Goal: Task Accomplishment & Management: Manage account settings

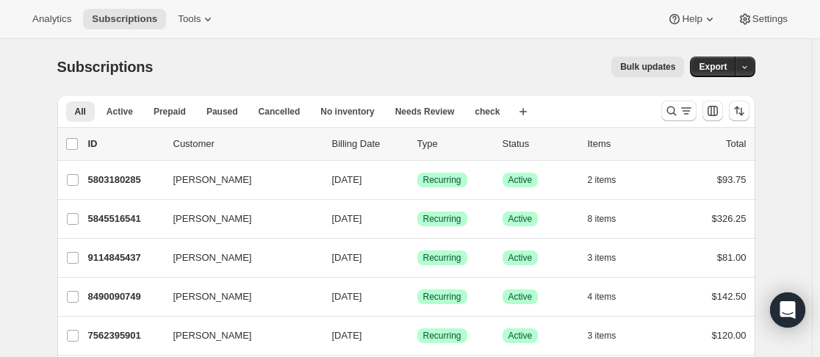
click at [674, 113] on icon "Search and filter results" at bounding box center [671, 111] width 15 height 15
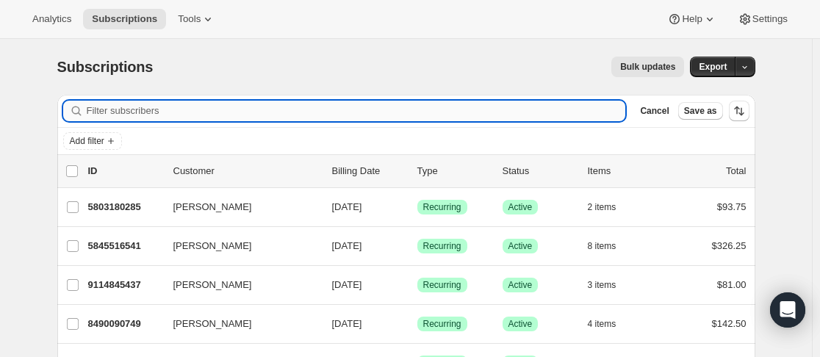
click at [303, 115] on input "Filter subscribers" at bounding box center [356, 111] width 539 height 21
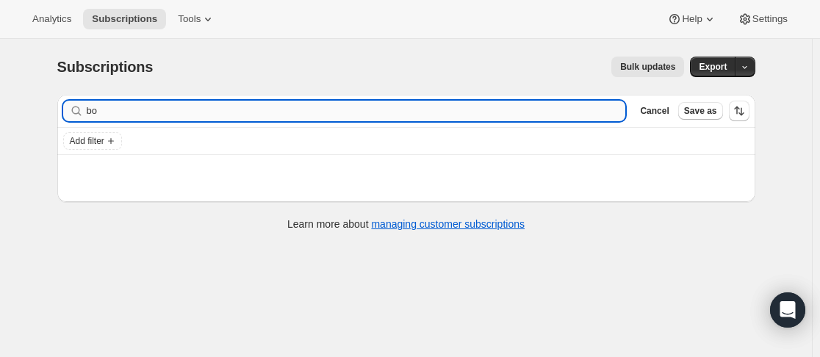
type input "b"
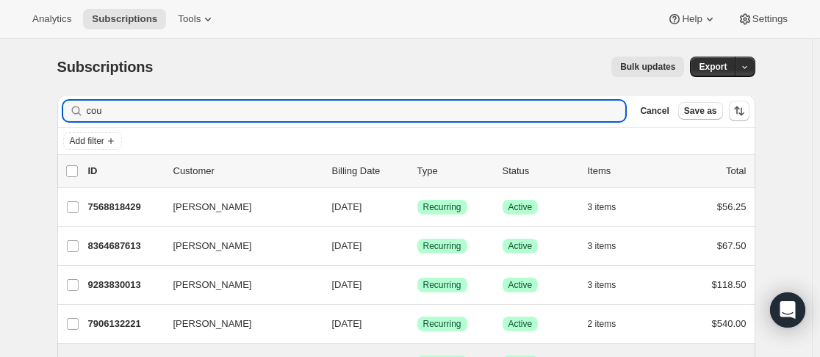
type input "cou"
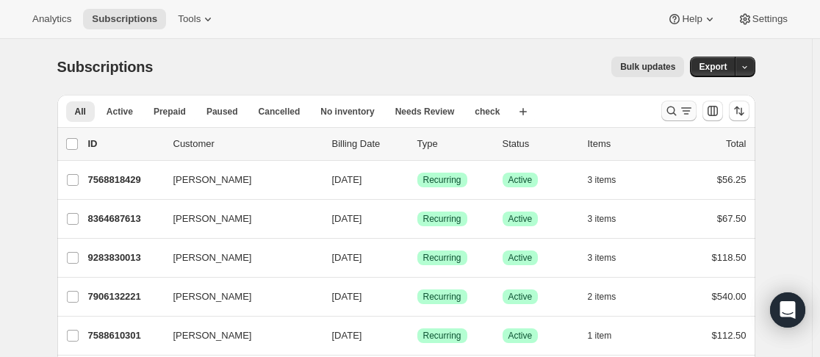
click at [674, 108] on icon "Search and filter results" at bounding box center [671, 111] width 15 height 15
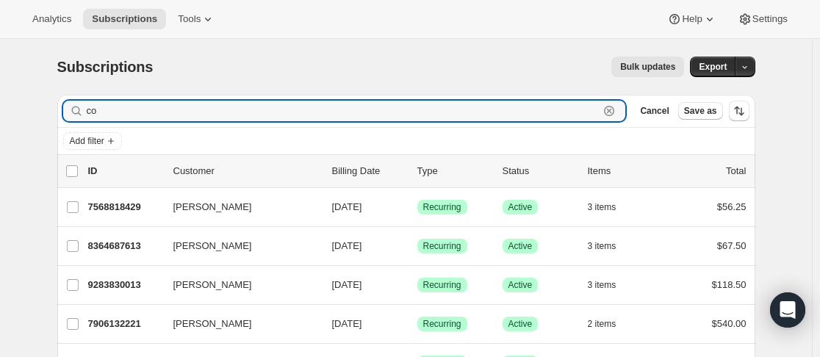
type input "c"
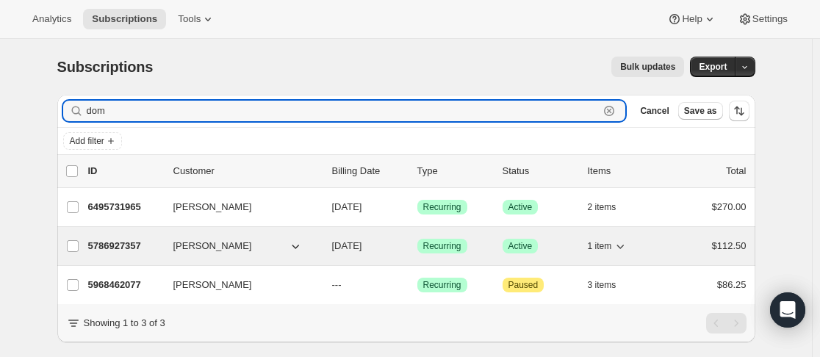
type input "dom"
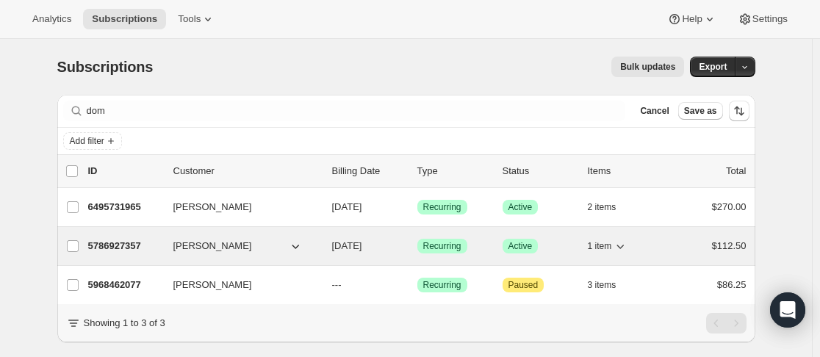
click at [165, 247] on div "5786927357 Dom Vitale 08/11/2026 Success Recurring Success Active 1 item $112.50" at bounding box center [417, 246] width 658 height 21
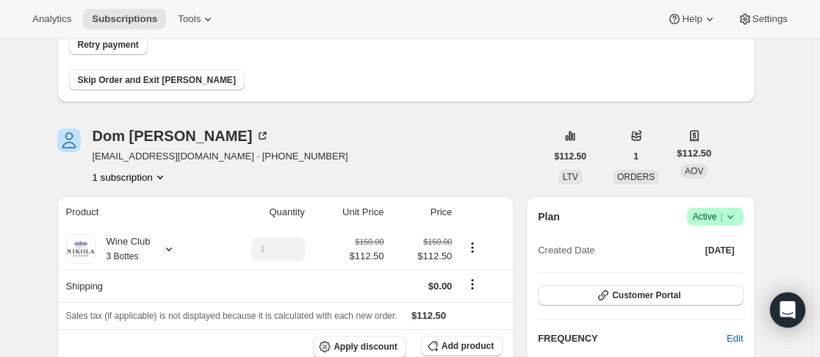
scroll to position [147, 0]
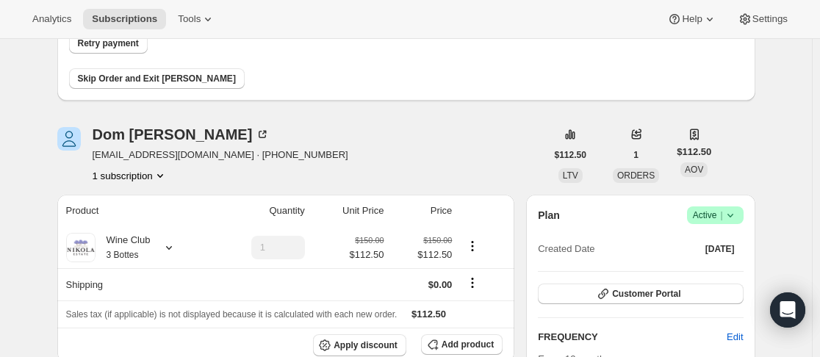
click at [735, 215] on icon at bounding box center [730, 215] width 15 height 15
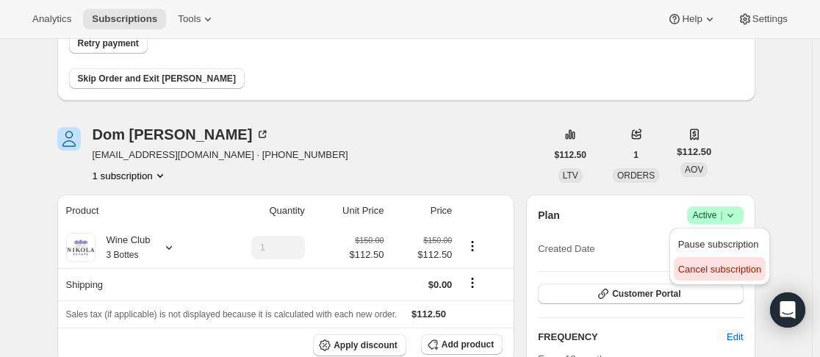
click at [715, 259] on button "Cancel subscription" at bounding box center [720, 269] width 92 height 24
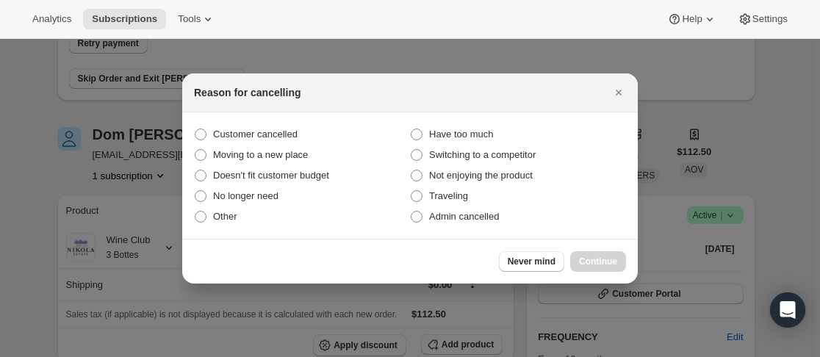
drag, startPoint x: 447, startPoint y: 209, endPoint x: 583, endPoint y: 256, distance: 143.6
click at [450, 209] on span "Admin cancelled" at bounding box center [464, 216] width 70 height 15
drag, startPoint x: 439, startPoint y: 212, endPoint x: 476, endPoint y: 223, distance: 38.6
click at [445, 212] on span "Admin cancelled" at bounding box center [464, 216] width 70 height 11
click at [464, 214] on span "Admin cancelled" at bounding box center [464, 216] width 70 height 11
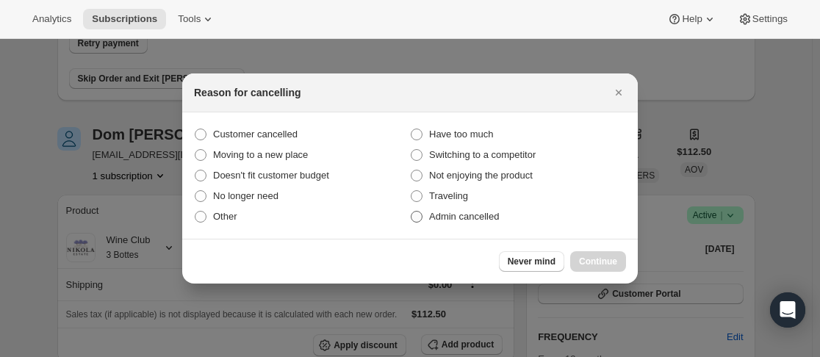
click at [411, 212] on input "Admin cancelled" at bounding box center [411, 211] width 1 height 1
radio input "true"
click at [611, 254] on button "Continue" at bounding box center [598, 261] width 56 height 21
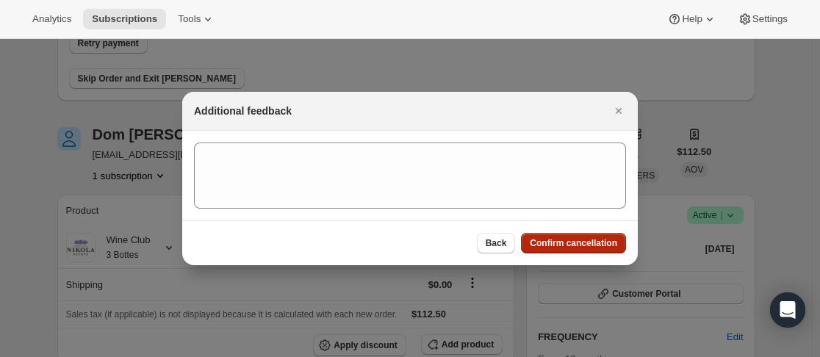
click at [597, 239] on span "Confirm cancellation" at bounding box center [573, 243] width 87 height 12
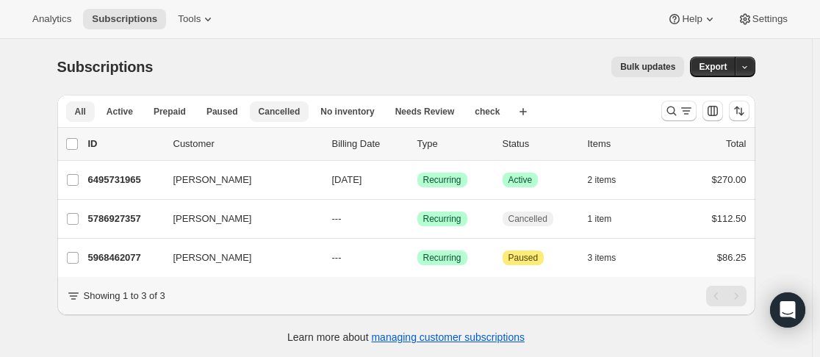
click at [290, 115] on span "Cancelled" at bounding box center [280, 112] width 42 height 12
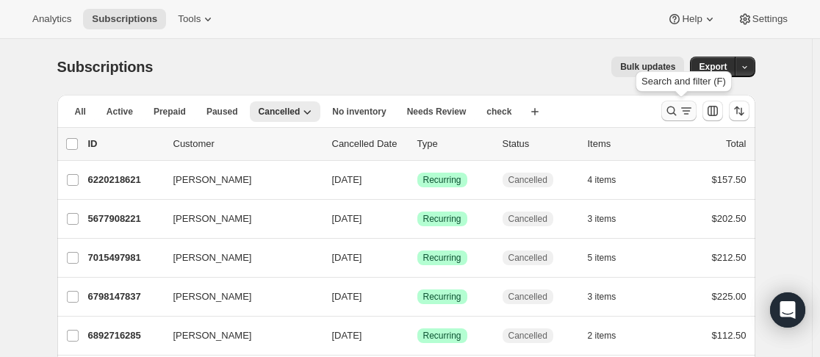
click at [669, 110] on icon "Search and filter results" at bounding box center [671, 111] width 15 height 15
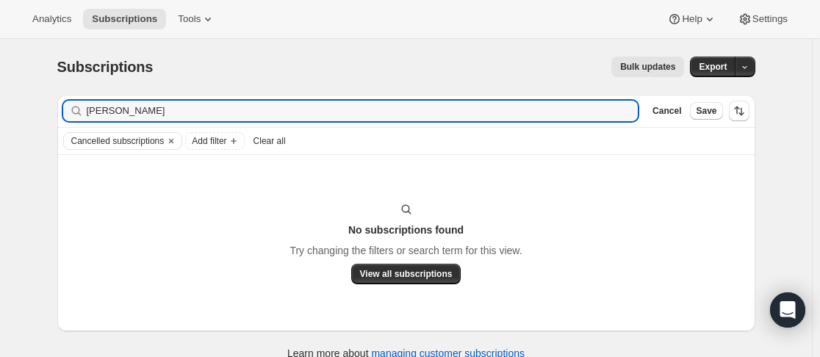
type input "[PERSON_NAME]"
